Goal: Find contact information: Find contact information

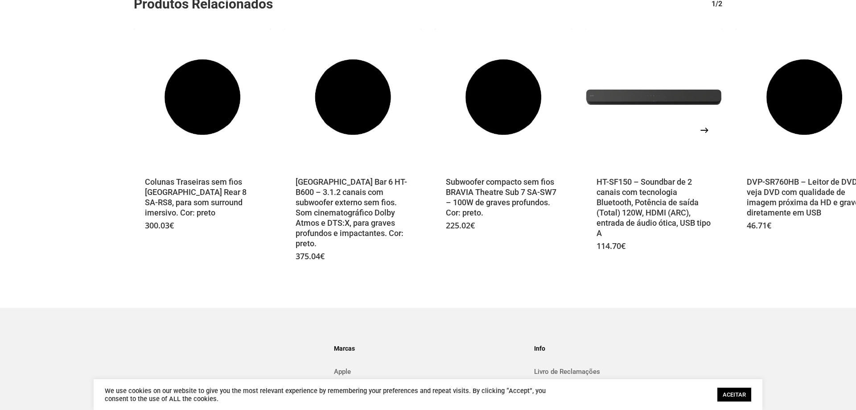
scroll to position [500, 0]
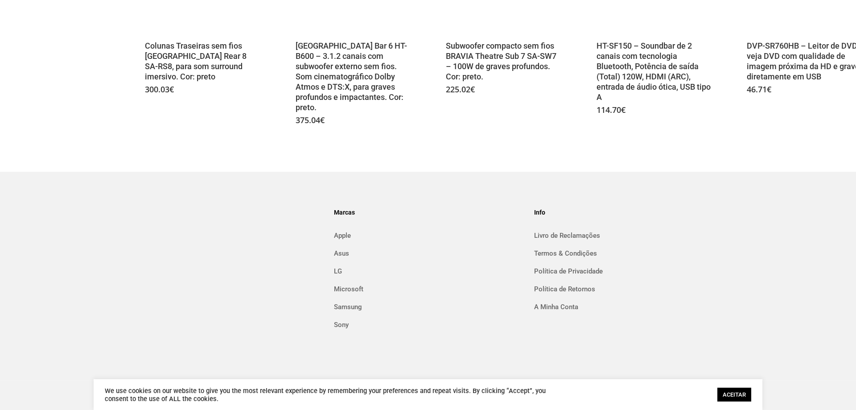
click at [720, 387] on link "ACEITAR" at bounding box center [734, 394] width 34 height 14
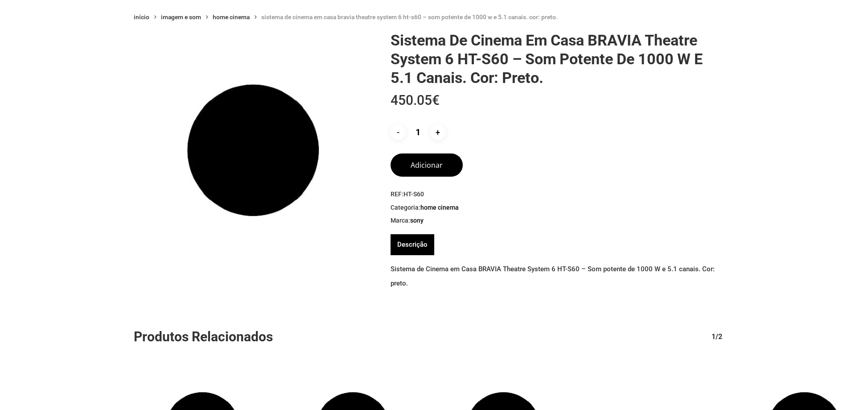
scroll to position [0, 0]
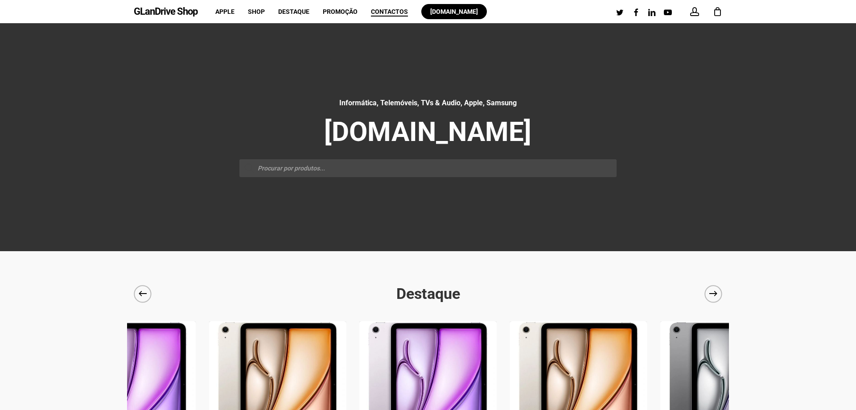
click at [397, 13] on span "Contactos" at bounding box center [389, 11] width 37 height 7
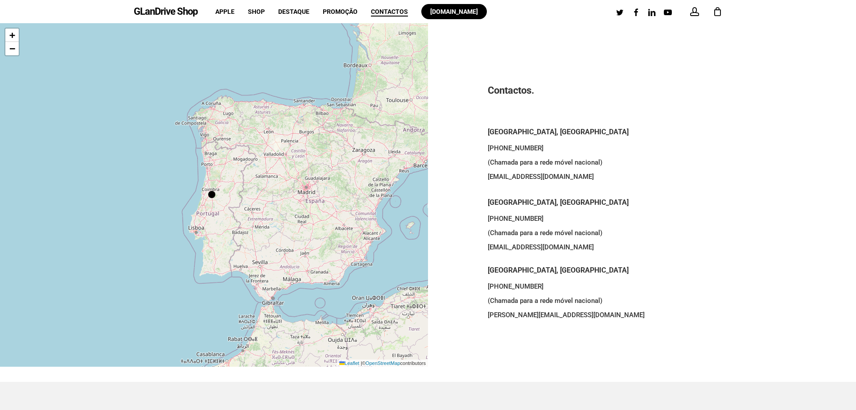
click at [230, 205] on div "+ − Leaflet | © OpenStreetMap contributors" at bounding box center [214, 194] width 428 height 343
click at [214, 196] on div at bounding box center [211, 194] width 7 height 7
